Goal: Navigation & Orientation: Go to known website

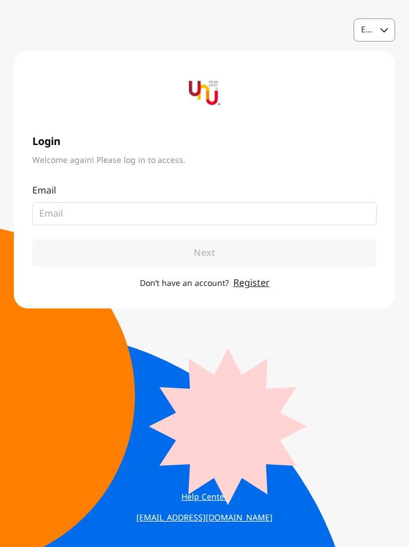
click at [375, 32] on div "English" at bounding box center [374, 30] width 40 height 22
click at [372, 76] on div "Thai" at bounding box center [369, 79] width 17 height 12
click at [207, 91] on img at bounding box center [204, 92] width 31 height 31
click at [104, 139] on span "เข้าสู่ระบบ" at bounding box center [204, 142] width 344 height 16
click at [367, 35] on div "Thai" at bounding box center [367, 30] width 12 height 12
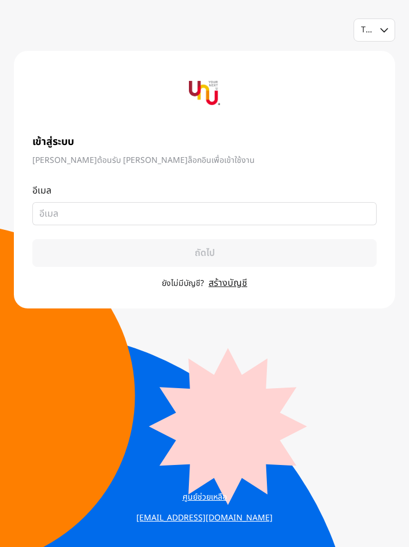
click at [315, 65] on div "เข้าสู่ระบบ ยินดีต้อนรับ กรุณาล็อกอินเพื่อเข้าใช้งาน อีเมล ยังไม่มีบัญชี? สร้าง…" at bounding box center [204, 180] width 381 height 258
click at [206, 109] on div at bounding box center [204, 92] width 47 height 47
